Goal: Task Accomplishment & Management: Manage account settings

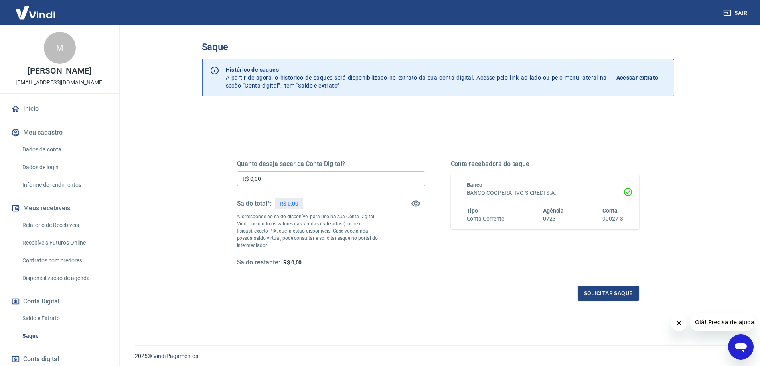
click at [305, 317] on div "Quanto deseja sacar da Conta Digital? R$ 0,00 ​ Saldo total*: R$ 0,00 *Correspo…" at bounding box center [438, 251] width 472 height 285
click at [577, 136] on div "Quanto deseja sacar da Conta Digital? R$ 0,00 ​ Saldo total*: R$ 0,00 *Correspo…" at bounding box center [437, 217] width 421 height 185
click at [550, 122] on div "Quanto deseja sacar da Conta Digital? R$ 0,00 ​ Saldo total*: R$ 0,00 *Correspo…" at bounding box center [438, 251] width 472 height 285
click at [532, 312] on div "Quanto deseja sacar da Conta Digital? R$ 0,00 ​ Saldo total*: R$ 0,00 *Correspo…" at bounding box center [438, 251] width 472 height 285
click at [551, 276] on div "Quanto deseja sacar da Conta Digital? R$ 0,00 ​ Saldo total*: R$ 0,00 *Correspo…" at bounding box center [438, 221] width 402 height 160
